Goal: Transaction & Acquisition: Purchase product/service

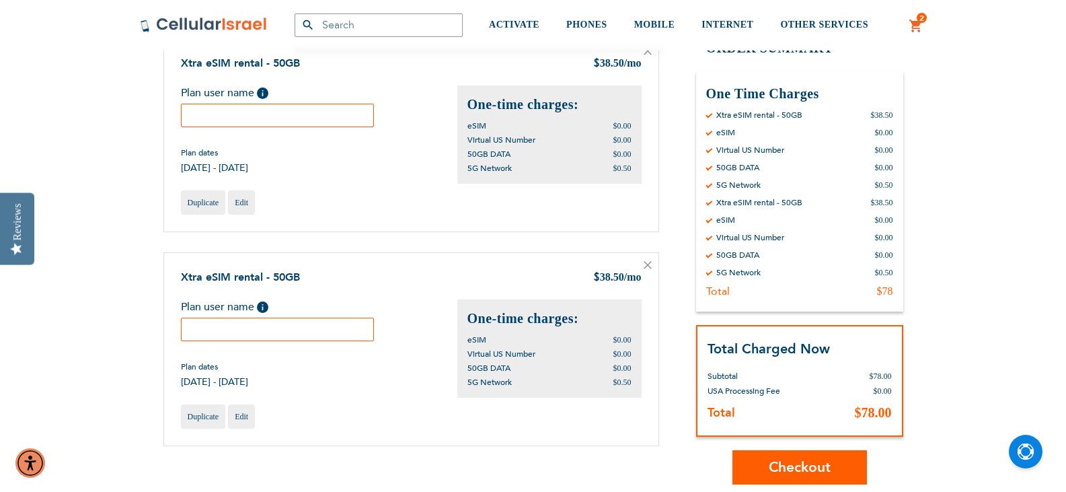
scroll to position [134, 0]
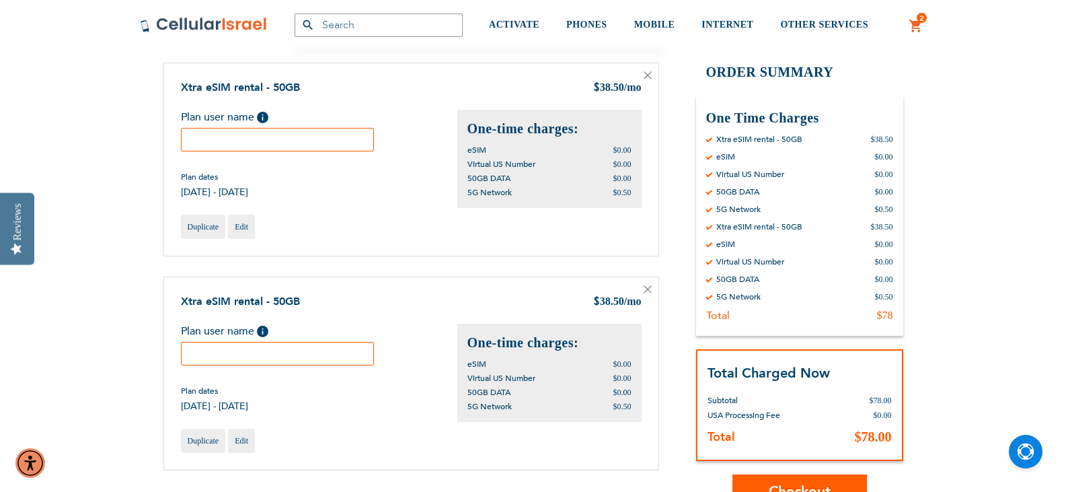
click at [251, 142] on input "text" at bounding box center [278, 140] width 194 height 24
type input "Marc"
click at [260, 356] on input "text" at bounding box center [278, 354] width 194 height 24
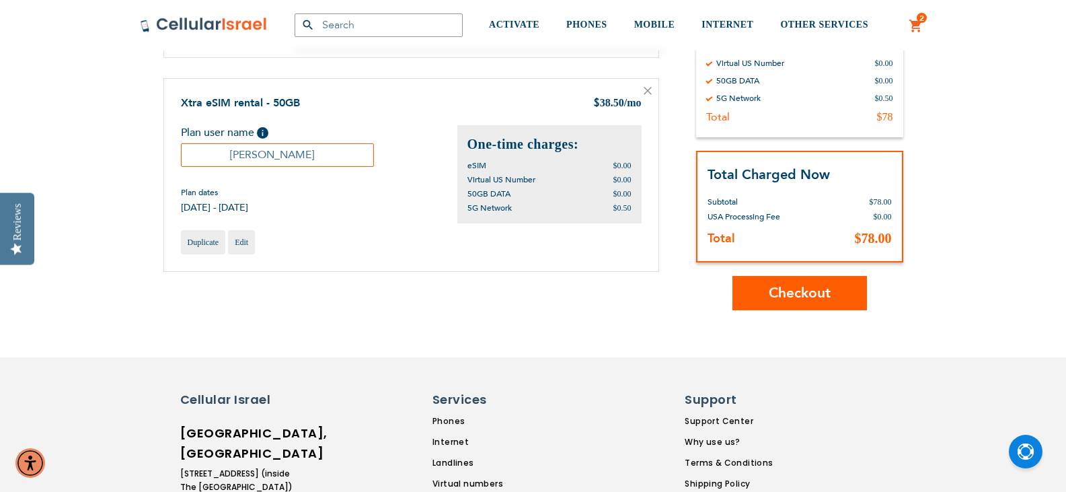
scroll to position [336, 0]
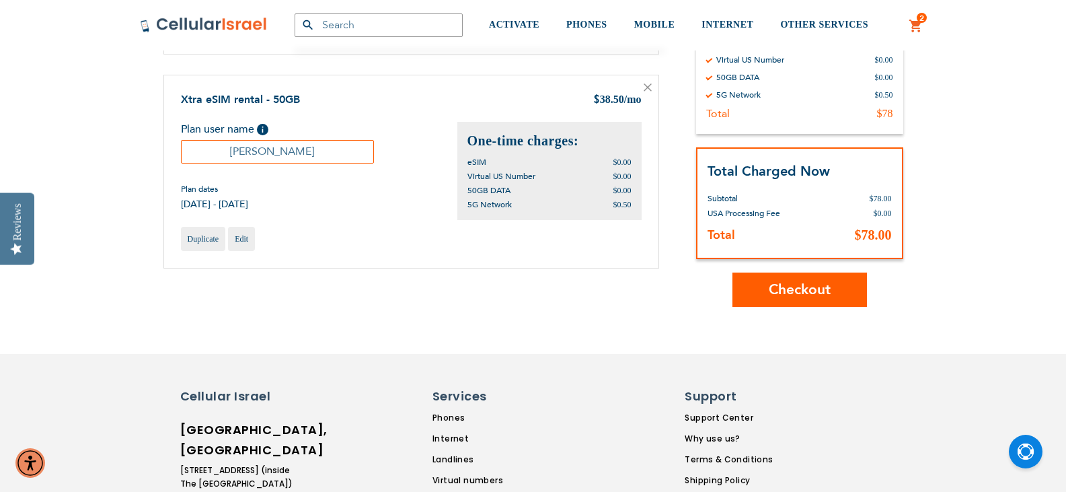
type input "Sara"
click at [783, 278] on button "Checkout" at bounding box center [799, 289] width 134 height 34
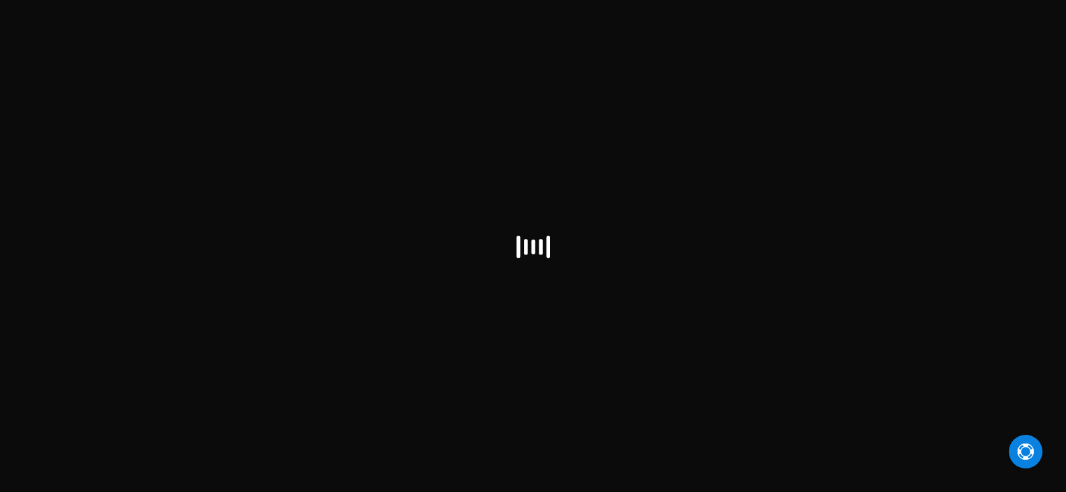
select select "US"
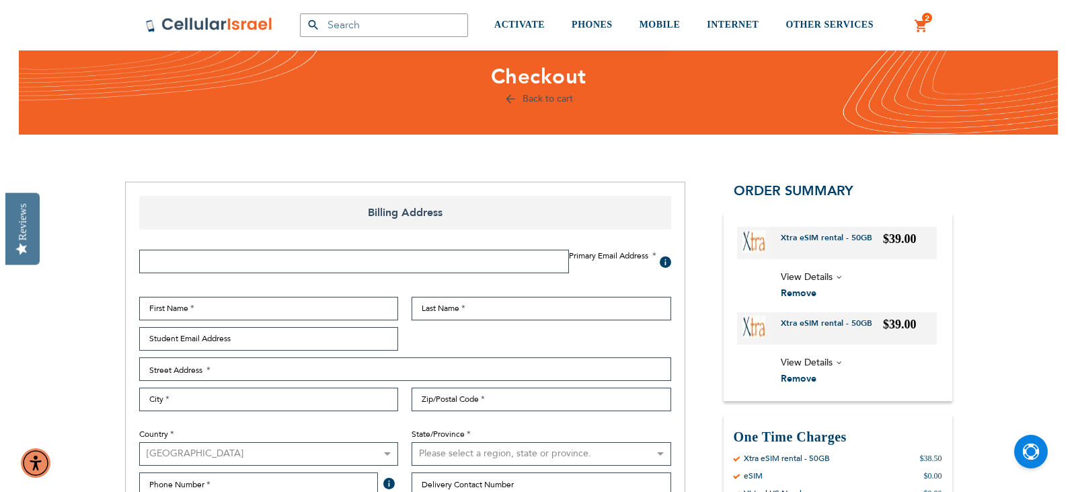
scroll to position [134, 0]
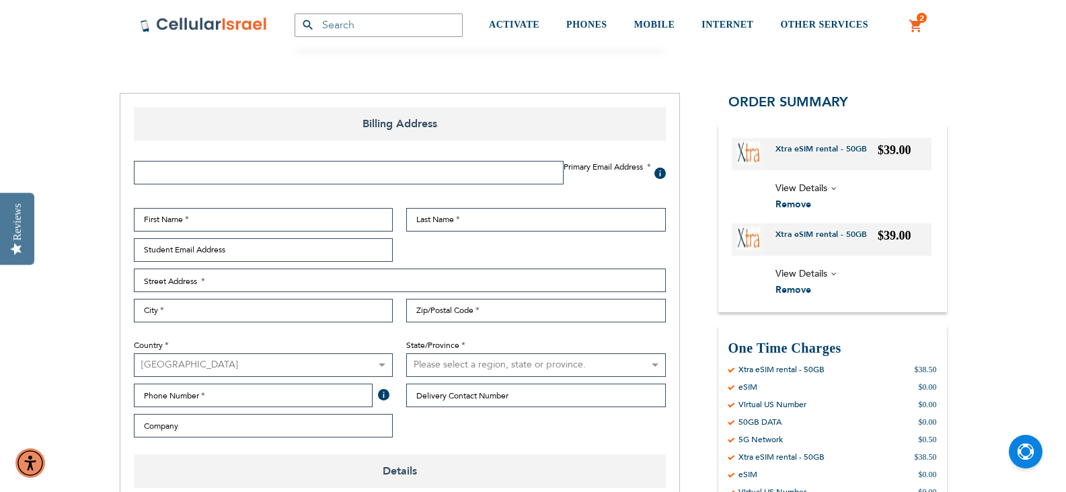
click at [662, 169] on span at bounding box center [659, 172] width 11 height 11
click at [448, 181] on input "Email Address" at bounding box center [349, 173] width 430 height 24
click at [274, 179] on input "mmeisler" at bounding box center [349, 173] width 430 height 24
type input "mmeisler@verizon.net"
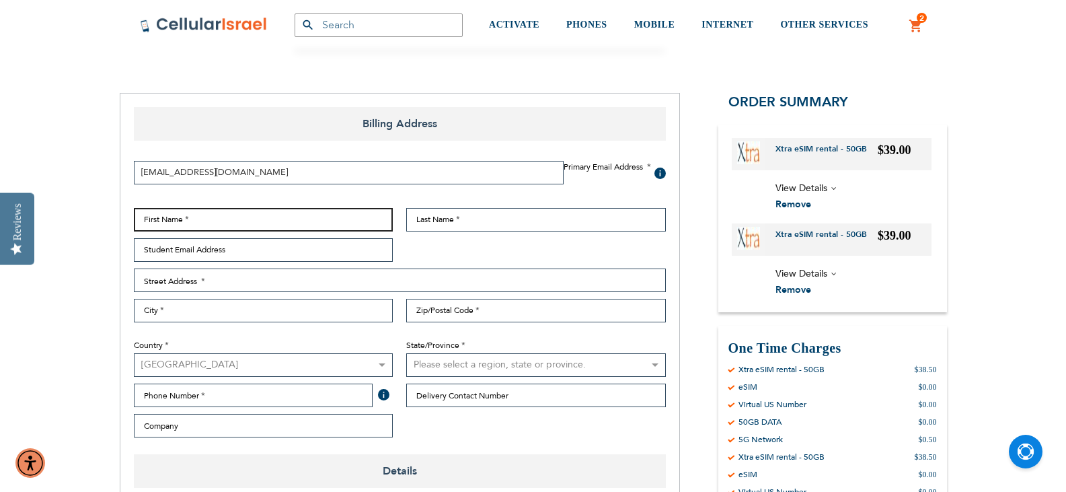
click at [348, 221] on input "First Name" at bounding box center [264, 220] width 260 height 24
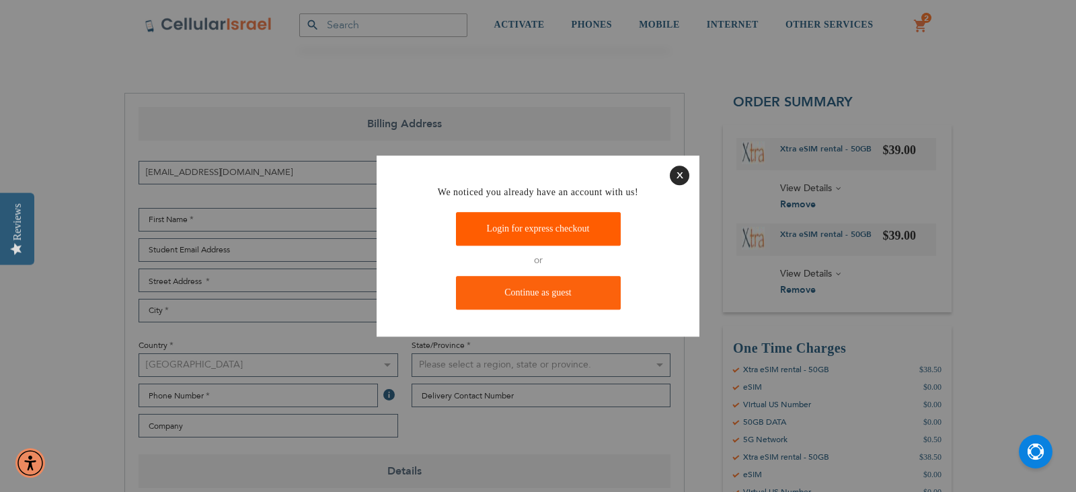
click at [520, 221] on link "Login for express checkout" at bounding box center [538, 229] width 165 height 34
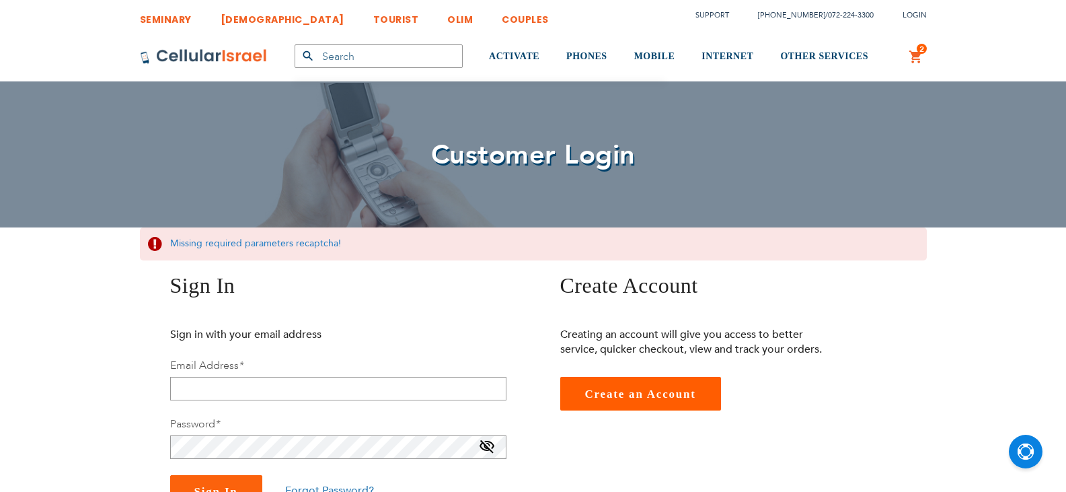
click at [228, 344] on fieldset "Sign in with your email address Email Address * Password * Sign In Forgot Passw…" at bounding box center [338, 418] width 336 height 182
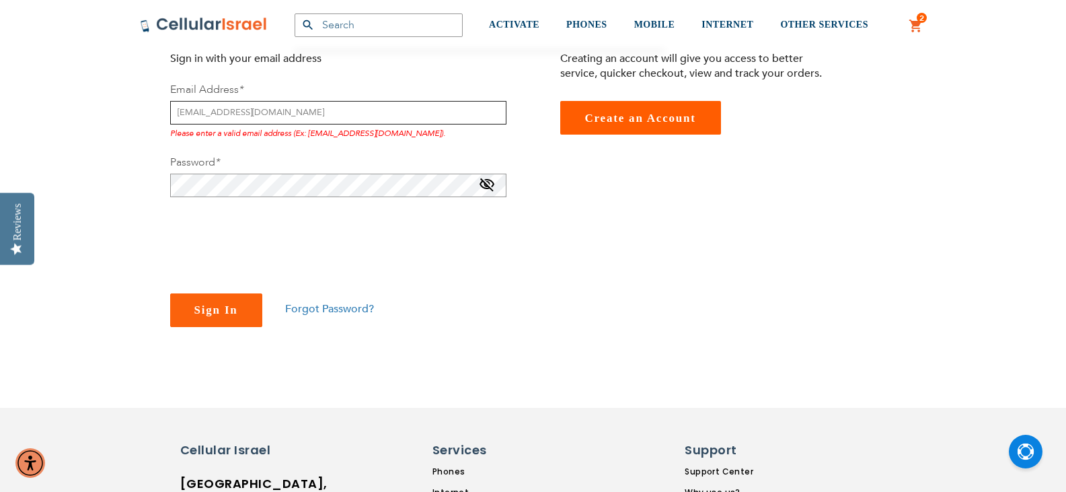
scroll to position [233, 0]
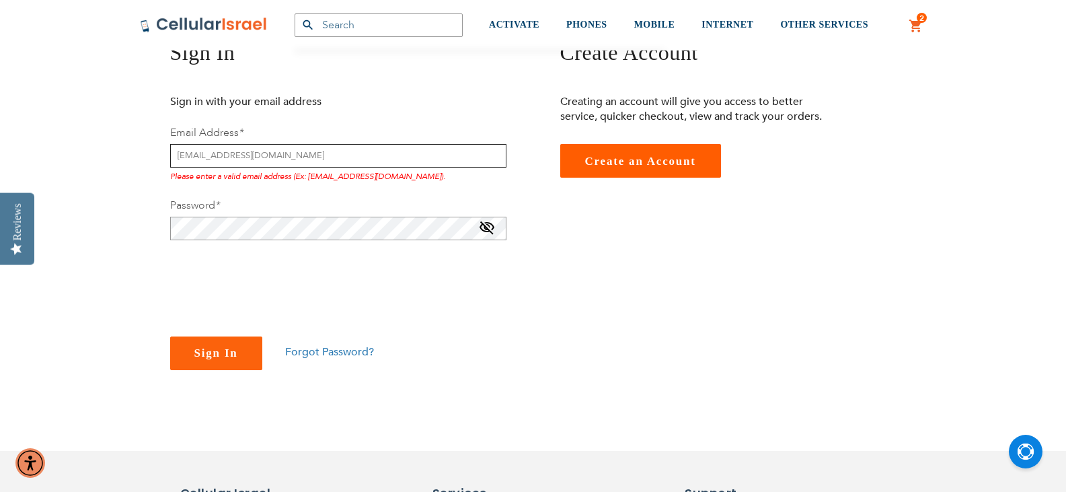
type input "mmeisler@verizon.net"
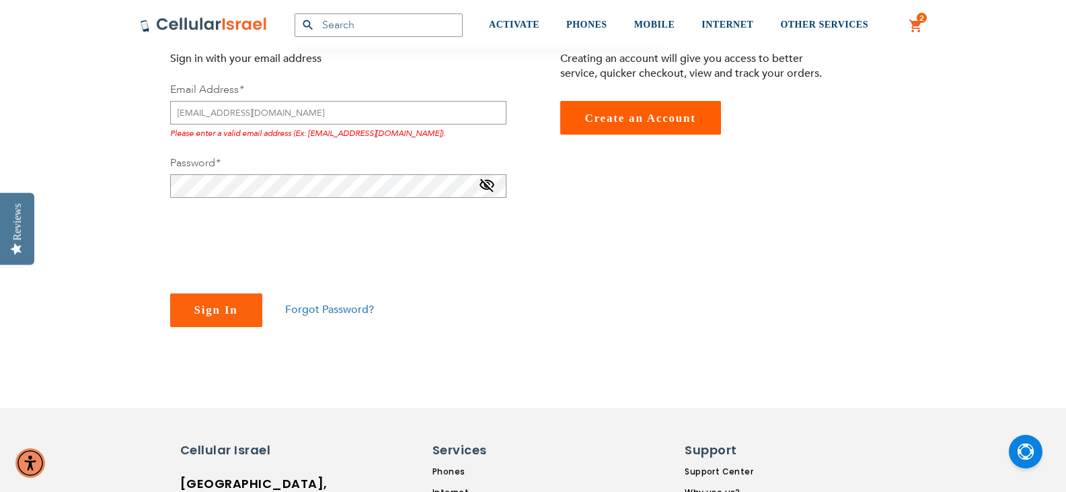
checkbox input "true"
click at [187, 323] on button "Sign In" at bounding box center [216, 310] width 92 height 34
